Goal: Task Accomplishment & Management: Complete application form

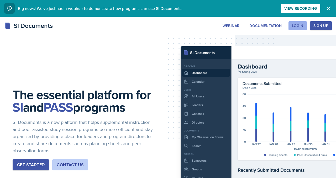
click at [295, 28] on div "Login" at bounding box center [298, 26] width 12 height 4
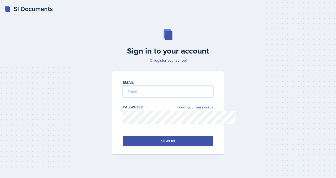
type input "[EMAIL_ADDRESS][DOMAIN_NAME]"
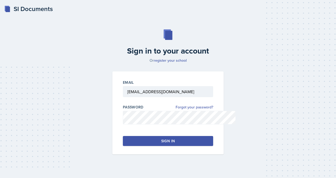
click at [150, 146] on button "Sign in" at bounding box center [168, 141] width 90 height 10
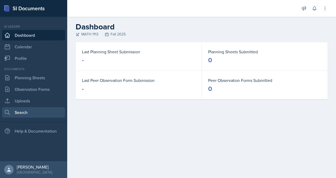
click at [24, 117] on link "Search" at bounding box center [33, 112] width 63 height 10
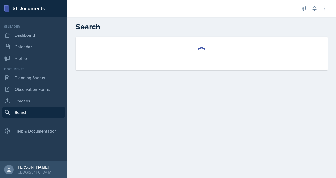
select select "all"
select select "1"
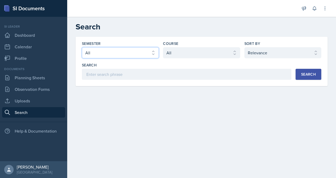
click at [128, 58] on select "Select semester All Fall 2025 Summer 2025 Spring 2025 Fall 2024 Summer 2024 Spr…" at bounding box center [120, 52] width 77 height 11
select select "2bed604d-1099-4043-b1bc-2365e8740244"
click at [102, 58] on select "Select semester All Fall 2025 Summer 2025 Spring 2025 Fall 2024 Summer 2024 Spr…" at bounding box center [120, 52] width 77 height 11
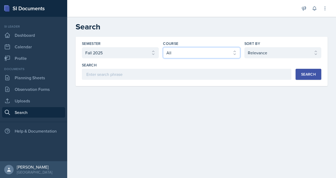
click at [184, 58] on select "Select course All ACCT 2101 ACCT 2102 ACCT 4050 ANTH 1102 ANTH 3301 ARCH 1000 A…" at bounding box center [201, 52] width 77 height 11
select select "3c4b3565-585b-46e2-bb66-4719410f632f"
click at [176, 58] on select "Select course All ACCT 2101 ACCT 2102 ACCT 4050 ANTH 1102 ANTH 3301 ARCH 1000 A…" at bounding box center [201, 52] width 77 height 11
click at [295, 80] on button "Search" at bounding box center [308, 74] width 26 height 11
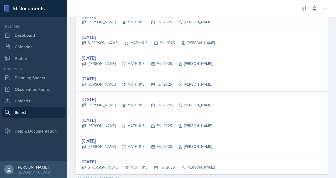
scroll to position [205, 0]
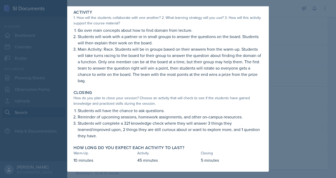
scroll to position [143, 0]
click at [321, 96] on div at bounding box center [168, 89] width 336 height 178
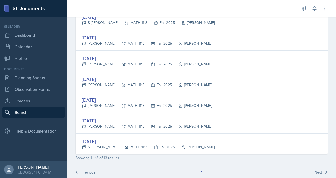
scroll to position [221, 0]
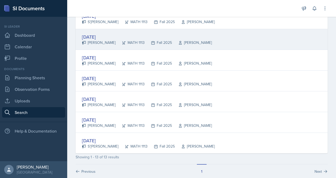
click at [136, 40] on div "[DATE]" at bounding box center [147, 36] width 130 height 7
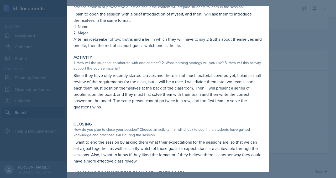
scroll to position [46, 0]
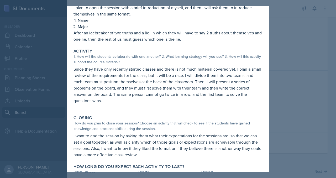
click at [314, 68] on div at bounding box center [168, 89] width 336 height 178
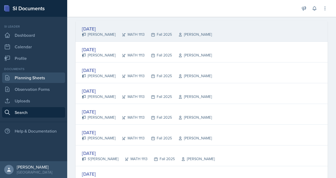
scroll to position [80, 0]
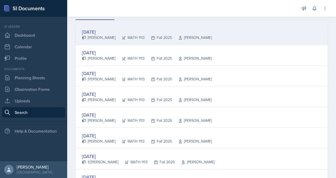
click at [129, 35] on div "[DATE]" at bounding box center [147, 31] width 130 height 7
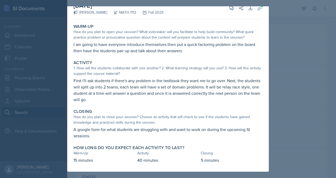
scroll to position [22, 0]
drag, startPoint x: 326, startPoint y: 65, endPoint x: 298, endPoint y: 46, distance: 33.4
click at [326, 65] on div at bounding box center [168, 89] width 336 height 178
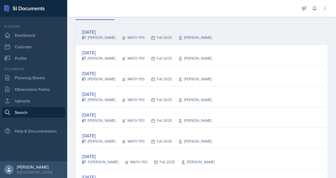
click at [114, 35] on div "[DATE]" at bounding box center [147, 31] width 130 height 7
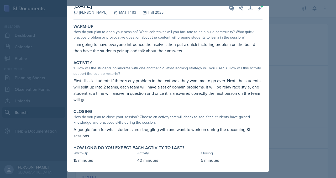
scroll to position [56, 0]
click at [309, 90] on div at bounding box center [168, 89] width 336 height 178
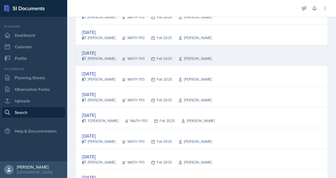
scroll to position [132, 0]
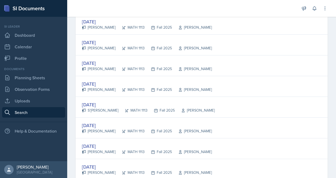
click at [117, 67] on div "[DATE]" at bounding box center [147, 63] width 130 height 7
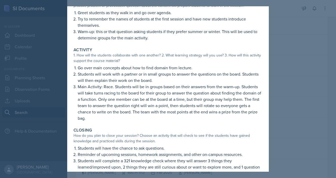
scroll to position [0, 0]
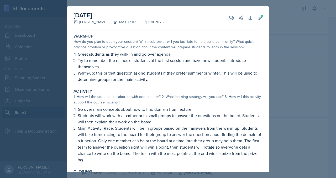
click at [300, 66] on div at bounding box center [168, 89] width 336 height 178
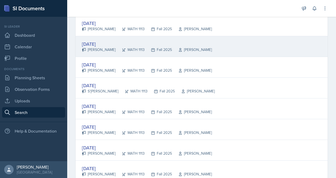
scroll to position [158, 0]
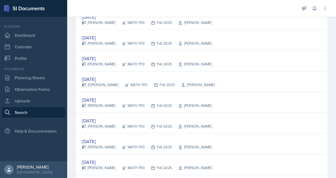
drag, startPoint x: 123, startPoint y: 111, endPoint x: 128, endPoint y: 111, distance: 5.3
click at [123, 62] on div "[DATE]" at bounding box center [147, 58] width 130 height 7
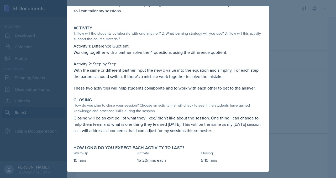
scroll to position [0, 0]
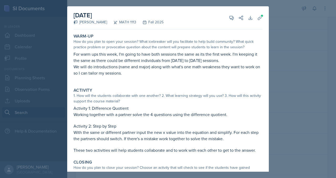
click at [309, 83] on div at bounding box center [168, 89] width 336 height 178
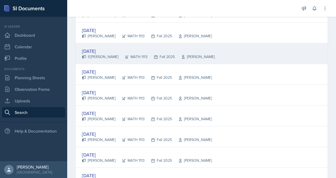
scroll to position [187, 0]
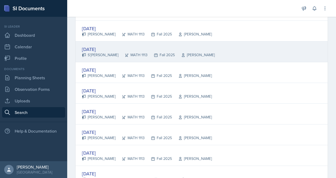
click at [130, 53] on div "[DATE]" at bounding box center [148, 49] width 133 height 7
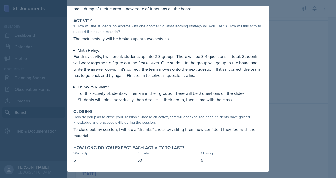
scroll to position [109, 0]
drag, startPoint x: 51, startPoint y: 94, endPoint x: 73, endPoint y: 95, distance: 22.0
click at [73, 109] on label "Closing" at bounding box center [82, 111] width 19 height 5
drag, startPoint x: 73, startPoint y: 95, endPoint x: 47, endPoint y: 94, distance: 25.2
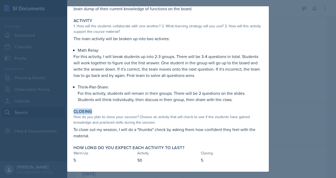
click at [71, 107] on div "Closing How do you plan to close your session? Choose an activity that will che…" at bounding box center [167, 124] width 193 height 34
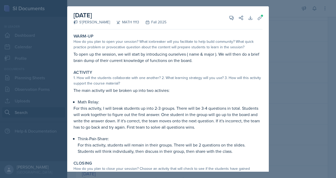
drag, startPoint x: 313, startPoint y: 60, endPoint x: 308, endPoint y: 61, distance: 4.4
click at [313, 60] on div at bounding box center [168, 89] width 336 height 178
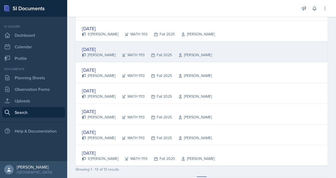
scroll to position [210, 0]
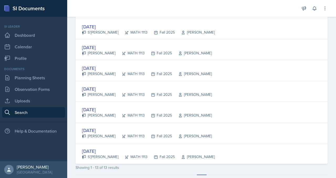
click at [131, 51] on div "[DATE]" at bounding box center [147, 47] width 130 height 7
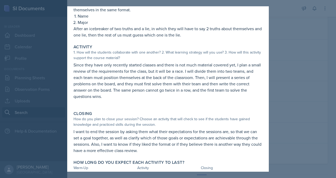
scroll to position [0, 0]
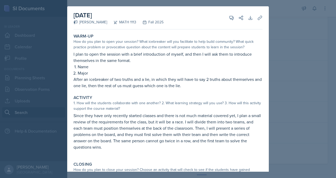
click at [304, 80] on div at bounding box center [168, 89] width 336 height 178
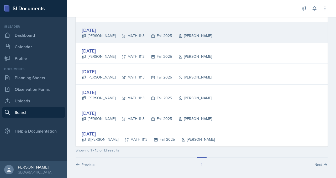
scroll to position [232, 0]
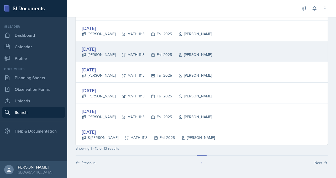
click at [123, 52] on div "[DATE]" at bounding box center [147, 48] width 130 height 7
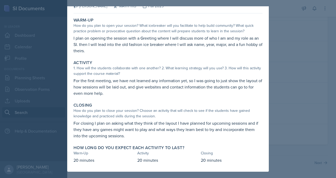
scroll to position [64, 0]
click at [335, 55] on div at bounding box center [168, 89] width 336 height 178
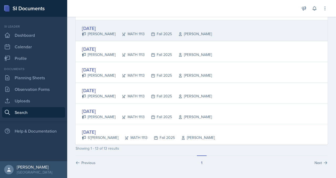
scroll to position [256, 0]
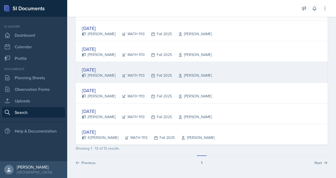
click at [118, 73] on div "[DATE]" at bounding box center [147, 69] width 130 height 7
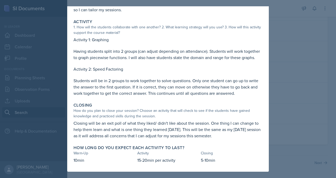
scroll to position [123, 0]
click at [307, 57] on div at bounding box center [168, 89] width 336 height 178
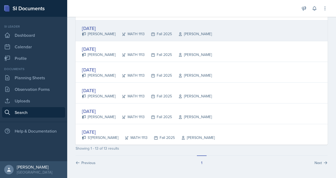
scroll to position [285, 0]
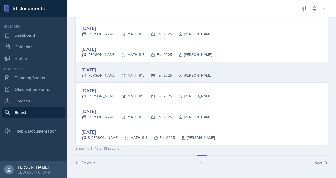
click at [126, 73] on div "[DATE]" at bounding box center [147, 69] width 130 height 7
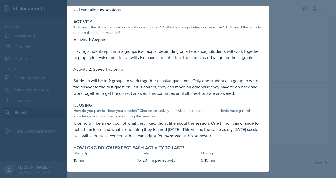
scroll to position [121, 0]
click at [307, 56] on div at bounding box center [168, 89] width 336 height 178
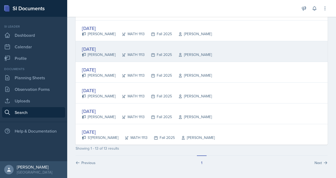
scroll to position [323, 0]
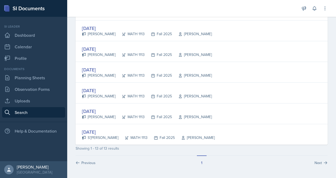
click at [115, 114] on div "[PERSON_NAME]" at bounding box center [99, 117] width 34 height 6
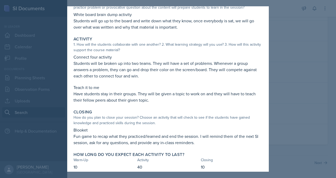
scroll to position [26, 0]
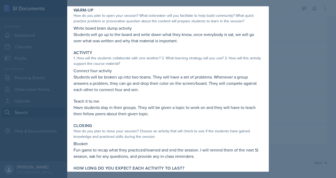
click at [306, 63] on div at bounding box center [168, 89] width 336 height 178
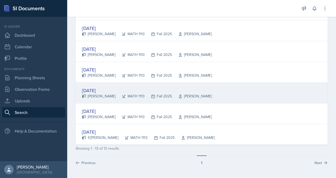
scroll to position [330, 0]
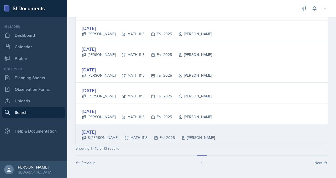
click at [121, 128] on div "[DATE]" at bounding box center [148, 131] width 133 height 7
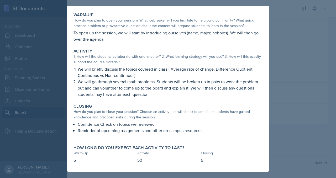
scroll to position [58, 0]
click at [309, 84] on div at bounding box center [168, 89] width 336 height 178
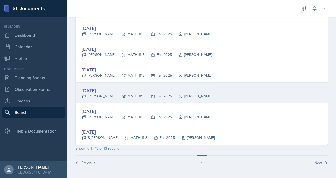
scroll to position [315, 0]
click at [129, 87] on div "[DATE]" at bounding box center [147, 90] width 130 height 7
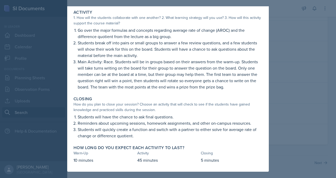
scroll to position [105, 0]
click at [308, 78] on div at bounding box center [168, 89] width 336 height 178
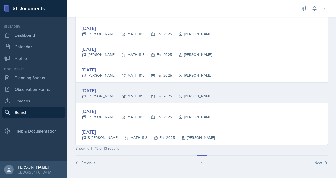
scroll to position [304, 0]
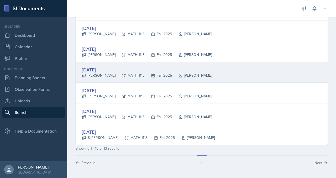
click at [112, 67] on div "[DATE]" at bounding box center [147, 69] width 130 height 7
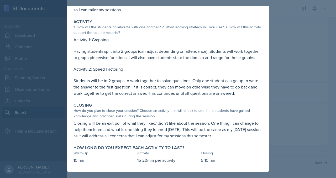
scroll to position [123, 0]
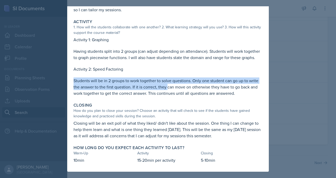
drag, startPoint x: 50, startPoint y: 56, endPoint x: 167, endPoint y: 65, distance: 117.5
click at [167, 77] on p "Students will be in 2 groups to work together to solve questions. Only one stud…" at bounding box center [167, 86] width 189 height 19
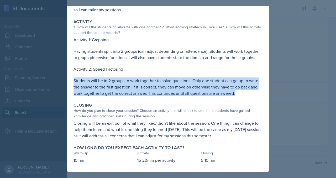
drag, startPoint x: 251, startPoint y: 72, endPoint x: 42, endPoint y: 50, distance: 210.4
click at [67, 50] on div "[DATE] [PERSON_NAME] MATH 1113 Fall 2025 View Comments Comments Send Share Down…" at bounding box center [167, 57] width 201 height 228
copy div "Students will be in 2 groups to work together to solve questions. Only one stud…"
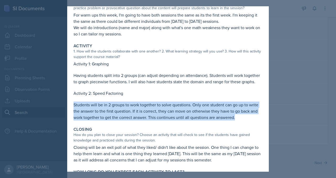
scroll to position [0, 0]
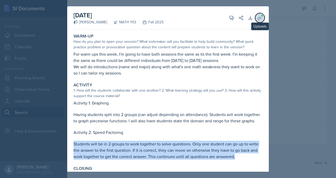
click at [264, 23] on button "Uploads" at bounding box center [259, 17] width 9 height 9
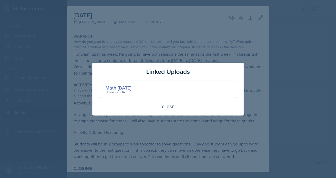
click at [124, 89] on div "Math [DATE]" at bounding box center [118, 87] width 26 height 7
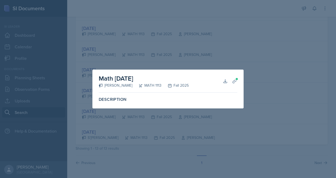
click at [270, 55] on div at bounding box center [168, 89] width 336 height 178
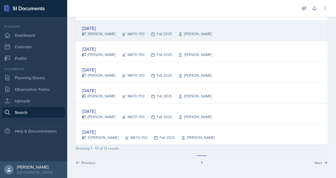
scroll to position [310, 0]
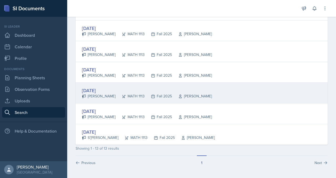
click at [117, 90] on div "[DATE]" at bounding box center [147, 90] width 130 height 7
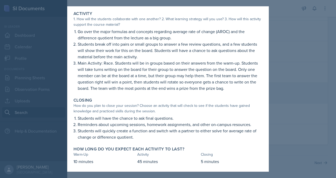
scroll to position [79, 0]
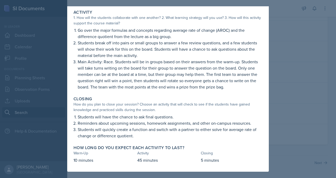
click at [327, 81] on div at bounding box center [168, 89] width 336 height 178
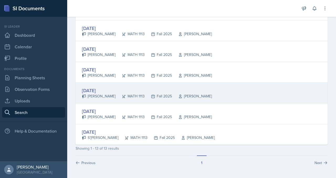
scroll to position [240, 0]
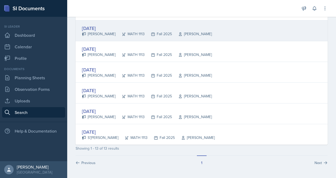
click at [131, 32] on div "[DATE]" at bounding box center [147, 28] width 130 height 7
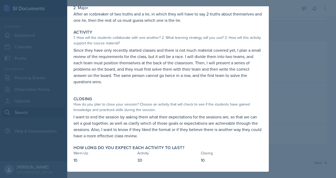
scroll to position [95, 0]
click at [319, 61] on div at bounding box center [168, 89] width 336 height 178
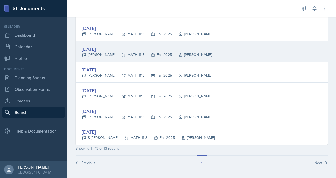
scroll to position [252, 0]
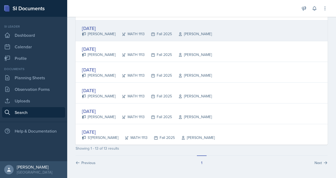
click at [129, 32] on div "[DATE]" at bounding box center [147, 28] width 130 height 7
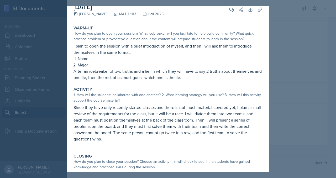
scroll to position [0, 0]
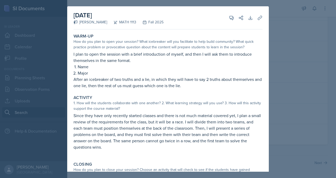
click at [304, 59] on div at bounding box center [168, 89] width 336 height 178
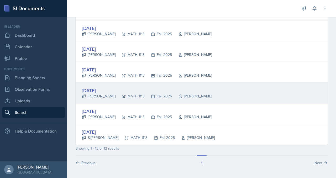
scroll to position [330, 0]
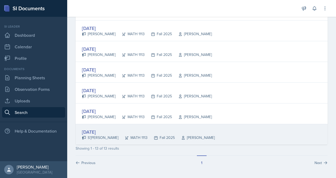
click at [122, 128] on div "[DATE]" at bounding box center [148, 131] width 133 height 7
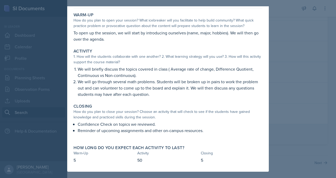
scroll to position [40, 0]
click at [262, 86] on p "We will go through several math problems. Students will be broken up in pairs t…" at bounding box center [170, 87] width 185 height 19
click at [301, 84] on div at bounding box center [168, 89] width 336 height 178
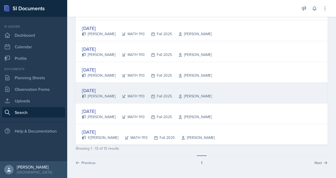
scroll to position [318, 0]
click at [131, 87] on div "[DATE]" at bounding box center [147, 90] width 130 height 7
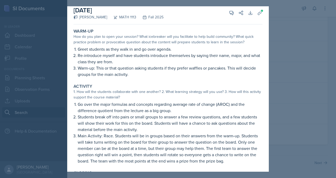
scroll to position [2, 0]
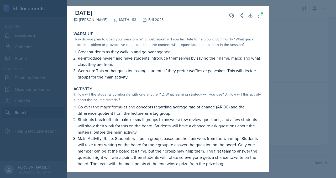
click at [312, 53] on div at bounding box center [168, 89] width 336 height 178
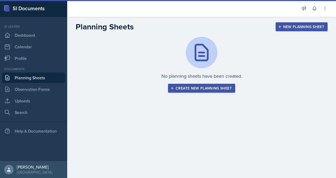
click at [181, 93] on button "Create new planning sheet" at bounding box center [201, 88] width 67 height 9
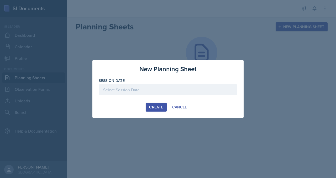
click at [112, 89] on div at bounding box center [168, 89] width 138 height 11
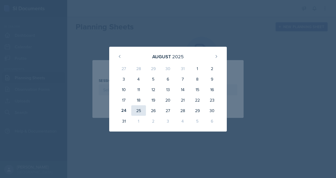
click at [131, 114] on div "25" at bounding box center [138, 110] width 15 height 10
type input "[DATE]"
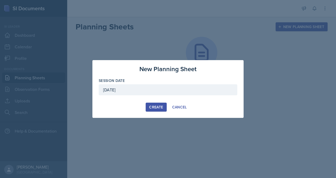
click at [154, 109] on div "Create" at bounding box center [156, 107] width 14 height 4
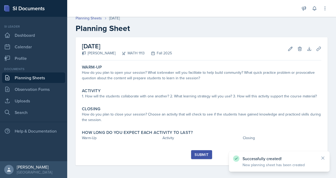
scroll to position [15, 0]
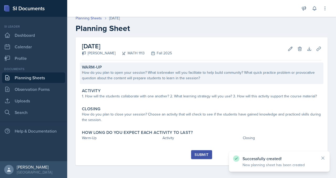
click at [165, 81] on div "How do you plan to open your session? What icebreaker will you facilitate to he…" at bounding box center [201, 75] width 239 height 11
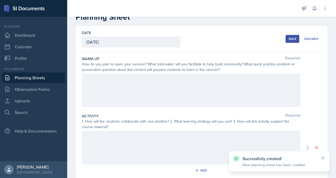
click at [131, 107] on div at bounding box center [191, 90] width 218 height 34
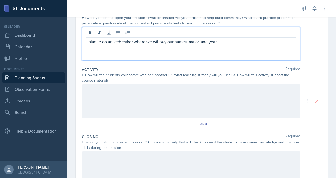
scroll to position [58, 0]
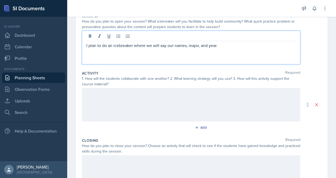
click at [276, 64] on div "I plan to do an icebreaker where we will say our names, major, and year." at bounding box center [191, 48] width 218 height 34
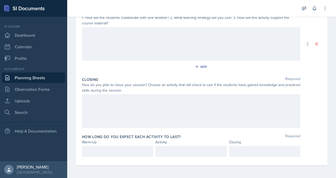
click at [186, 128] on div at bounding box center [191, 111] width 218 height 34
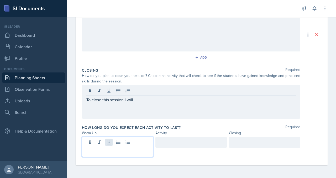
click at [132, 157] on div at bounding box center [117, 147] width 71 height 20
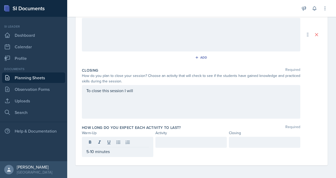
click at [176, 130] on div "Activity" at bounding box center [190, 133] width 71 height 6
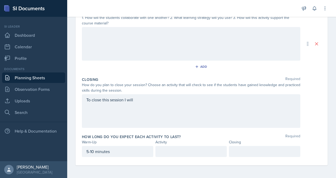
click at [176, 148] on p at bounding box center [191, 151] width 62 height 6
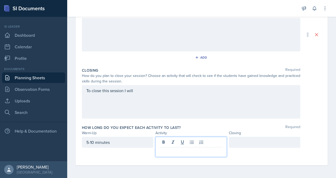
click at [113, 137] on div "5-10 minutes" at bounding box center [117, 142] width 71 height 11
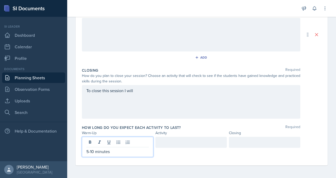
click at [113, 148] on p "5-10 minutes" at bounding box center [117, 151] width 62 height 6
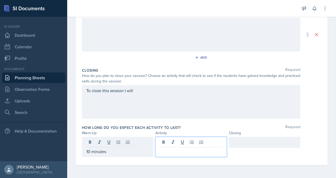
click at [183, 137] on div at bounding box center [190, 147] width 71 height 20
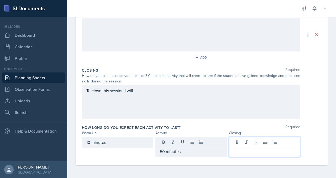
click at [251, 137] on div at bounding box center [264, 147] width 71 height 20
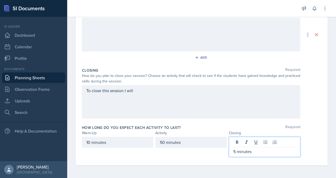
click at [192, 137] on div "50 minutes" at bounding box center [190, 142] width 71 height 11
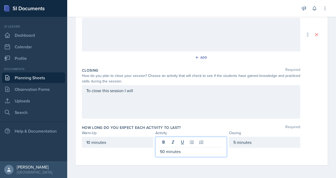
click at [177, 148] on p "50 minutes" at bounding box center [191, 151] width 62 height 6
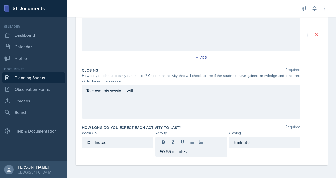
click at [302, 137] on div "10 minutes 50-55 minutes 5 minutes" at bounding box center [201, 147] width 239 height 20
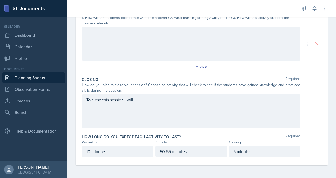
click at [212, 94] on div "To close this session I will" at bounding box center [191, 111] width 218 height 34
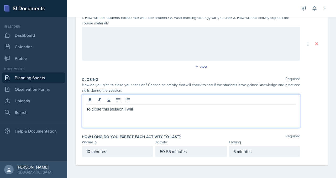
click at [178, 95] on div "To close this session I will" at bounding box center [191, 111] width 218 height 34
click at [177, 106] on p "To close this session I will" at bounding box center [190, 109] width 209 height 6
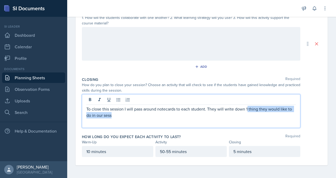
drag, startPoint x: 136, startPoint y: 100, endPoint x: 229, endPoint y: 107, distance: 93.6
click at [229, 107] on div "To close this session I will pass around notecards to each student. They will w…" at bounding box center [191, 111] width 218 height 34
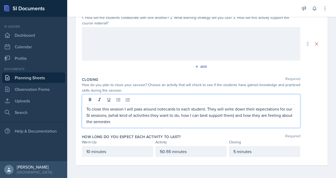
scroll to position [206, 0]
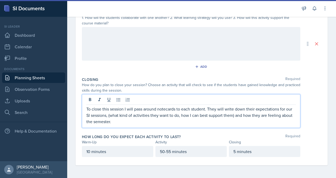
click at [119, 108] on p "To close this session I will pass around notecards to each student. They will w…" at bounding box center [190, 115] width 209 height 19
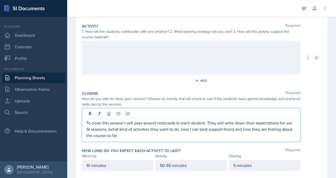
scroll to position [99, 0]
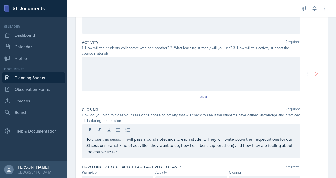
click at [181, 91] on div at bounding box center [191, 74] width 218 height 34
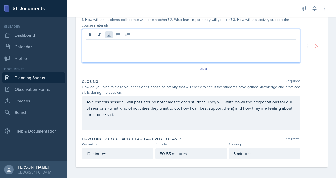
scroll to position [113, 0]
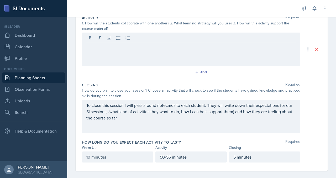
click at [112, 66] on div at bounding box center [191, 50] width 218 height 34
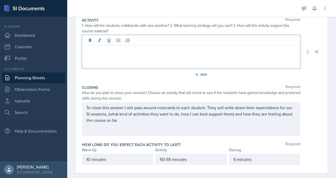
scroll to position [112, 0]
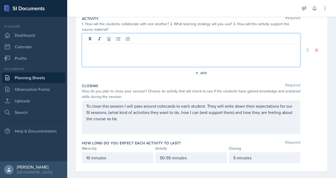
click at [186, 51] on p at bounding box center [190, 48] width 209 height 6
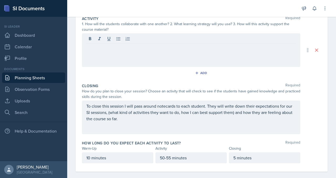
drag, startPoint x: 142, startPoint y: 109, endPoint x: 145, endPoint y: 109, distance: 2.6
click at [142, 67] on div at bounding box center [191, 50] width 218 height 34
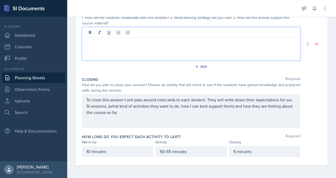
scroll to position [130, 0]
drag, startPoint x: 112, startPoint y: 75, endPoint x: 117, endPoint y: 79, distance: 5.8
click at [112, 45] on p at bounding box center [190, 42] width 209 height 6
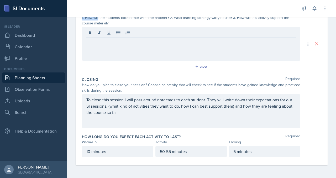
drag, startPoint x: 102, startPoint y: 47, endPoint x: 136, endPoint y: 45, distance: 34.4
click at [132, 45] on div "Date August 25th, 2025 August 2025 27 28 29 30 31 1 2 3 4 5 6 7 8 9 10 11 12 13…" at bounding box center [202, 43] width 252 height 243
drag, startPoint x: 228, startPoint y: 47, endPoint x: 225, endPoint y: 49, distance: 2.9
click at [228, 26] on div "1. How will the students collaborate with one another? 2. What learning strateg…" at bounding box center [191, 20] width 218 height 11
click at [217, 26] on div "1. How will the students collaborate with one another? 2. What learning strateg…" at bounding box center [191, 20] width 218 height 11
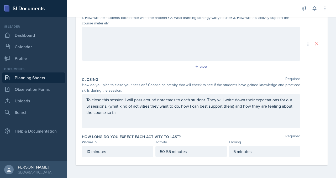
drag, startPoint x: 189, startPoint y: 73, endPoint x: 187, endPoint y: 78, distance: 5.4
click at [189, 61] on div at bounding box center [191, 44] width 218 height 34
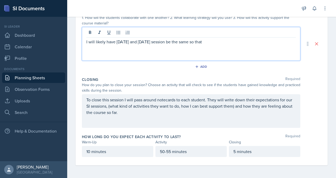
scroll to position [143, 0]
click at [265, 45] on p "I will likely have this Monday and Friday session be the same so that" at bounding box center [190, 42] width 209 height 6
drag, startPoint x: 272, startPoint y: 65, endPoint x: 269, endPoint y: 65, distance: 3.2
click at [272, 45] on p "I will likely have this Monday and Friday session be the same so that" at bounding box center [190, 42] width 209 height 6
click at [263, 45] on p "I will likely have this Monday and Friday session be the same so that" at bounding box center [190, 42] width 209 height 6
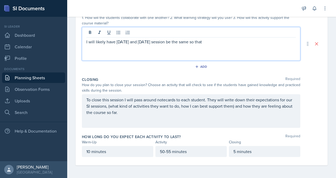
click at [271, 45] on p "I will likely have this Monday and Friday session be the same so that" at bounding box center [190, 42] width 209 height 6
click at [153, 45] on p "I will likely have this Monday and Friday session be the same so that newcomers…" at bounding box center [190, 42] width 209 height 6
click at [248, 45] on p "I will likely have this first weeks sessions (Monday and Friday session be the …" at bounding box center [190, 42] width 209 height 6
click at [259, 45] on p "I will likely have this first weeks sessions (Monday and Friday) session be the…" at bounding box center [190, 42] width 209 height 6
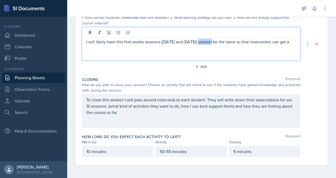
click at [259, 45] on p "I will likely have this first weeks sessions (Monday and Friday) session be the…" at bounding box center [190, 42] width 209 height 6
click at [179, 45] on p "I will likely have this first weeks sessions (Monday and Friday) be the same so…" at bounding box center [190, 42] width 209 height 6
drag, startPoint x: 108, startPoint y: 61, endPoint x: 211, endPoint y: 97, distance: 109.5
click at [211, 75] on div "Activity Required 1. How will the students collaborate with one another? 2. Wha…" at bounding box center [201, 41] width 239 height 67
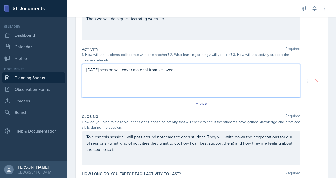
scroll to position [93, 0]
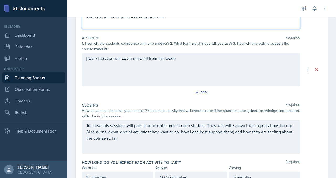
click at [210, 20] on p "Then we will do a quick factoring warm-up." at bounding box center [190, 16] width 209 height 6
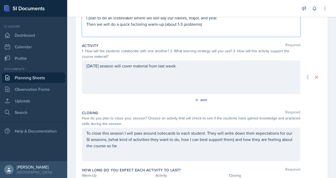
click at [232, 94] on div "Monday's session will cover material from last week." at bounding box center [191, 77] width 218 height 34
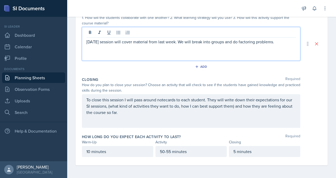
scroll to position [133, 0]
click at [147, 45] on p "Monday's session will cover material from last week. We will break into groups …" at bounding box center [190, 42] width 209 height 6
click at [196, 45] on p "Monday's session will cover material from last week. We will break into groups …" at bounding box center [190, 42] width 209 height 6
click at [182, 45] on p "Monday's session will cover material from last week. We will break into groups …" at bounding box center [190, 42] width 209 height 6
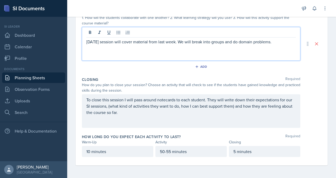
click at [186, 45] on p "Monday's session will cover material from last week. We will break into groups …" at bounding box center [190, 42] width 209 height 6
click at [182, 45] on p "Monday's session will cover material from last week. We will break into groups …" at bounding box center [190, 42] width 209 height 6
click at [189, 45] on p "Monday's session will cover material from last week. We will break into groups …" at bounding box center [190, 42] width 209 height 6
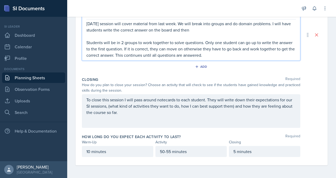
scroll to position [154, 0]
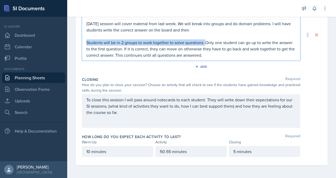
drag, startPoint x: 108, startPoint y: 85, endPoint x: 257, endPoint y: 87, distance: 149.7
click at [257, 58] on p "Students will be in 2 groups to work together to solve questions. Only one stud…" at bounding box center [190, 48] width 209 height 19
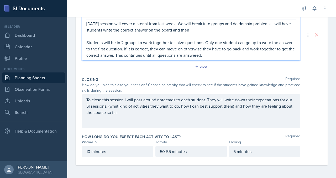
click at [183, 33] on p "Monday's session will cover material from last week. We will break into groups …" at bounding box center [190, 26] width 209 height 13
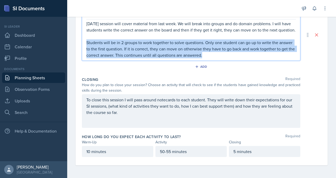
drag, startPoint x: 109, startPoint y: 85, endPoint x: 253, endPoint y: 112, distance: 146.7
click at [253, 58] on p "Students will be in 2 groups to work together to solve questions. Only one stud…" at bounding box center [190, 48] width 209 height 19
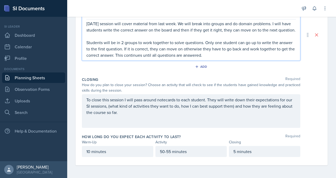
click at [255, 58] on p "Students will be in 2 groups to work together to solve questions. Only one stud…" at bounding box center [190, 48] width 209 height 19
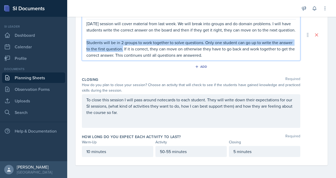
drag, startPoint x: 108, startPoint y: 78, endPoint x: 241, endPoint y: 89, distance: 133.4
click at [241, 58] on p "Students will be in 2 groups to work together to solve questions. Only one stud…" at bounding box center [190, 48] width 209 height 19
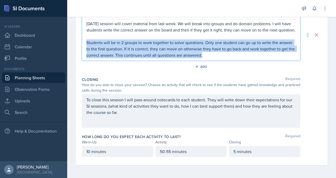
drag, startPoint x: 255, startPoint y: 117, endPoint x: 106, endPoint y: 95, distance: 150.6
click at [106, 61] on div "Monday's session will cover material from last week. We will break into groups …" at bounding box center [191, 35] width 218 height 52
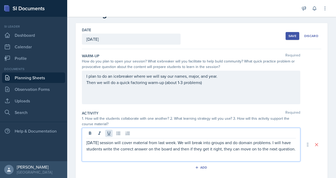
scroll to position [18, 0]
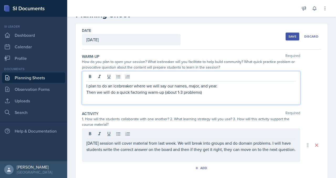
click at [256, 95] on p "Then we will do a quick factoring warm-up (about 1-3 problems)" at bounding box center [190, 92] width 209 height 6
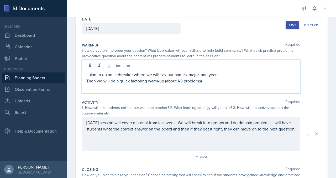
click at [107, 93] on div "I plan to do an icebreaker where we will say our names, major, and year. Then w…" at bounding box center [191, 77] width 218 height 34
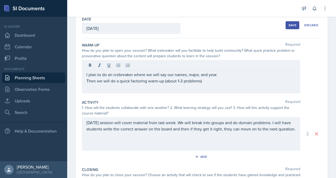
click at [108, 93] on div "I plan to do an icebreaker where we will say our names, major, and year. Then w…" at bounding box center [191, 77] width 218 height 34
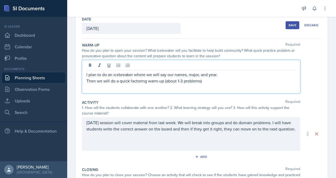
click at [109, 78] on p "I plan to do an icebreaker where we will say our names, major, and year." at bounding box center [190, 74] width 209 height 6
click at [108, 78] on p "I plan to do an icebreaker where we will say our names, major, and year." at bounding box center [190, 74] width 209 height 6
click at [277, 78] on p "I plan to do an icebreaker where we will say our names, major, and year." at bounding box center [190, 74] width 209 height 6
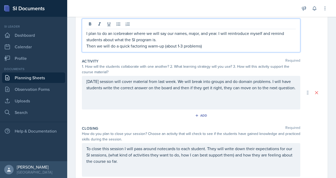
scroll to position [77, 0]
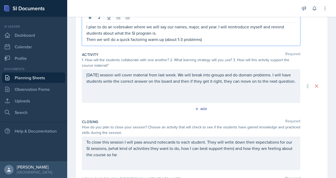
click at [110, 42] on p "Then we will do a quick factoring warm-up (about 1-3 problems)" at bounding box center [190, 39] width 209 height 6
click at [254, 42] on p "Then we will do a quick factoring warm-up (about 1-3 problems)" at bounding box center [190, 39] width 209 height 6
click at [130, 42] on p "Then we will do a quick factoring warm-up (about 1-3 problems). Students can wr…" at bounding box center [190, 39] width 209 height 6
click at [159, 42] on p "Then we will do a quick factoring warm-up (about 1-3 problems). Students can wr…" at bounding box center [190, 39] width 209 height 6
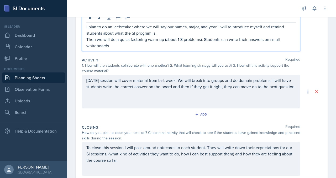
click at [202, 49] on p "Then we will do a quick factoring warm-up (about 1-3 problems). Students can wr…" at bounding box center [190, 42] width 209 height 13
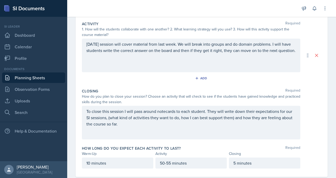
scroll to position [120, 0]
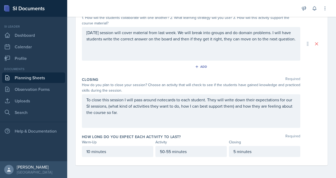
click at [145, 42] on p "Monday's session will cover material from last week. We will break into groups …" at bounding box center [190, 35] width 209 height 13
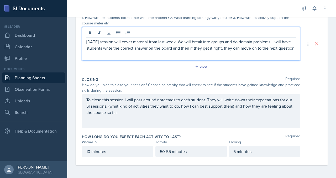
scroll to position [160, 0]
click at [185, 51] on p "Monday's session will cover material from last week. We will break into groups …" at bounding box center [190, 45] width 209 height 13
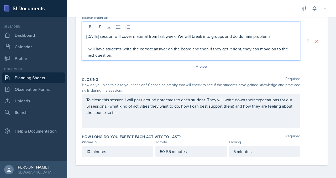
click at [188, 39] on p "Monday's session will cover material from last week. We will break into groups …" at bounding box center [190, 36] width 209 height 6
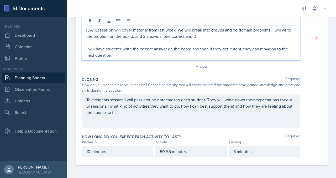
click at [133, 39] on p "Monday's session will cover material from last week. We will break into groups …" at bounding box center [190, 33] width 209 height 13
click at [151, 39] on p "Monday's session will cover material from last week. We will break into groups …" at bounding box center [190, 33] width 209 height 13
click at [189, 39] on p "Monday's session will cover material from last week. We will break into groups …" at bounding box center [190, 33] width 209 height 13
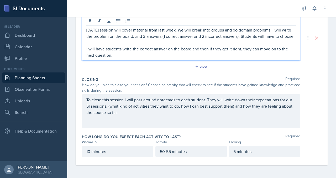
drag, startPoint x: 219, startPoint y: 90, endPoint x: 103, endPoint y: 78, distance: 116.8
click at [103, 61] on div "Monday's session will cover material from last week. We will break into groups …" at bounding box center [191, 37] width 218 height 45
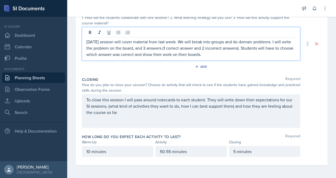
scroll to position [151, 0]
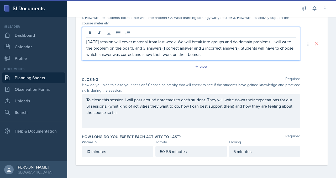
click at [270, 57] on p "Monday's session will cover material from last week. We will break into groups …" at bounding box center [190, 48] width 209 height 19
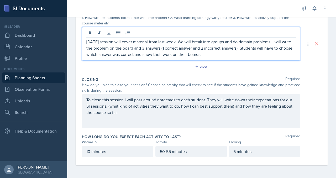
click at [277, 57] on p "Monday's session will cover material from last week. We will break into groups …" at bounding box center [190, 48] width 209 height 19
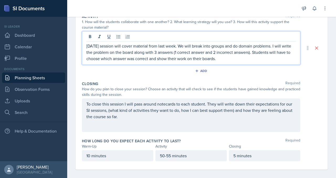
click at [262, 62] on p "Monday's session will cover material from last week. We will break into groups …" at bounding box center [190, 52] width 209 height 19
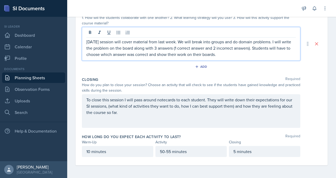
scroll to position [175, 0]
click at [284, 56] on p "Monday's session will cover material from last week. We will break into groups …" at bounding box center [190, 48] width 209 height 19
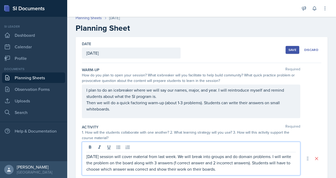
scroll to position [0, 0]
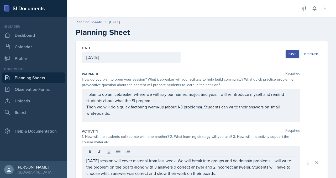
click at [288, 56] on div "Save" at bounding box center [292, 54] width 8 height 4
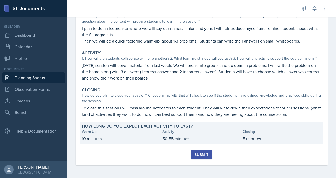
scroll to position [157, 0]
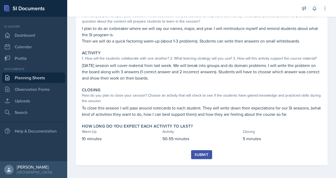
click at [208, 152] on div "Submit" at bounding box center [201, 154] width 14 height 4
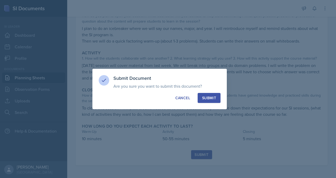
click at [216, 97] on div "Submit" at bounding box center [209, 97] width 14 height 5
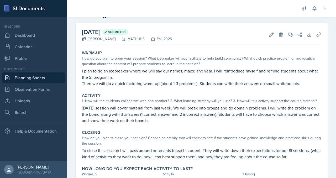
scroll to position [0, 0]
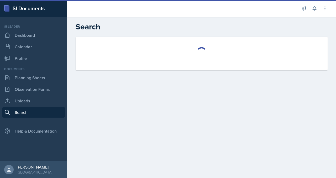
select select "all"
select select "1"
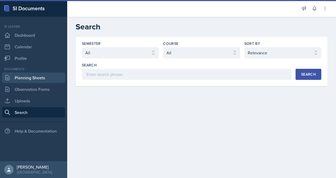
click at [27, 83] on link "Planning Sheets" at bounding box center [33, 77] width 63 height 10
